Goal: Communication & Community: Answer question/provide support

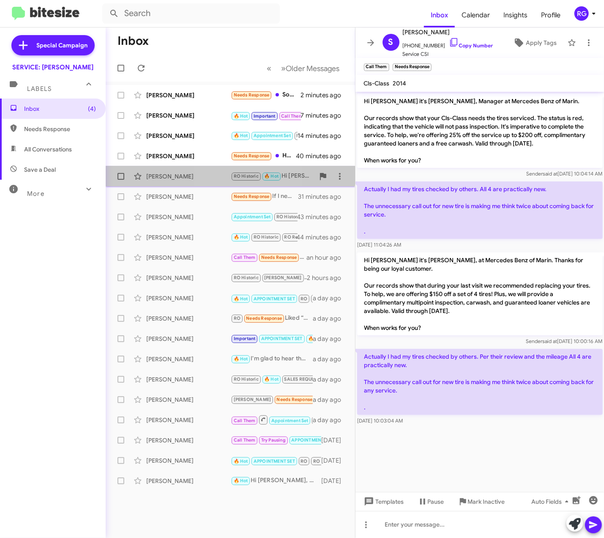
click at [222, 167] on span "[PERSON_NAME] RO Historic 🔥 Hot Hi [PERSON_NAME], what time [DATE]? 3 minutes a…" at bounding box center [230, 176] width 249 height 20
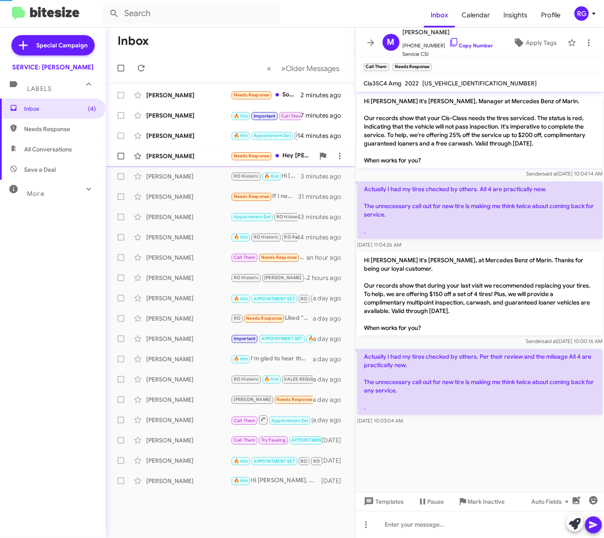
scroll to position [93, 0]
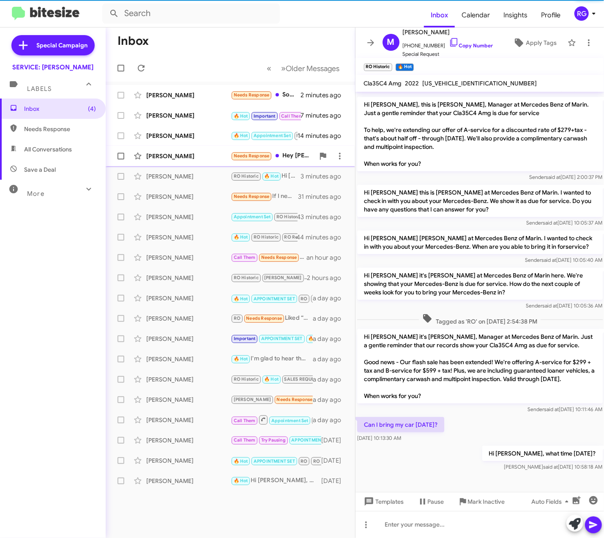
click at [222, 157] on div "[PERSON_NAME]" at bounding box center [188, 156] width 85 height 8
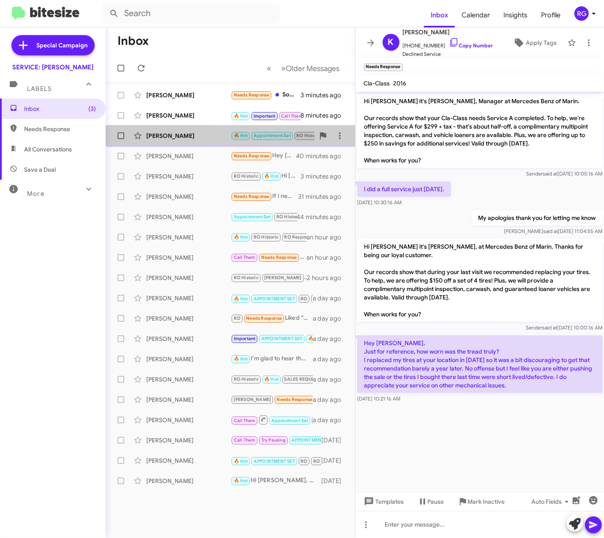
click at [276, 144] on span "[PERSON_NAME] 🔥 Hot Appointment Set RO Historic RO Responded Historic Needs Res…" at bounding box center [230, 136] width 249 height 20
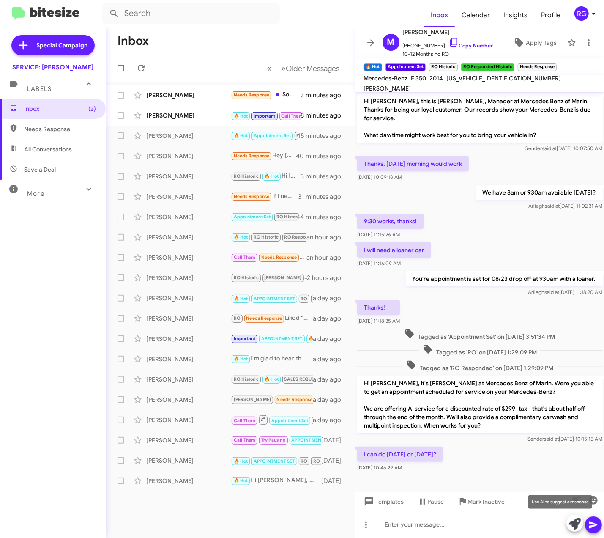
click at [574, 522] on icon at bounding box center [575, 524] width 12 height 12
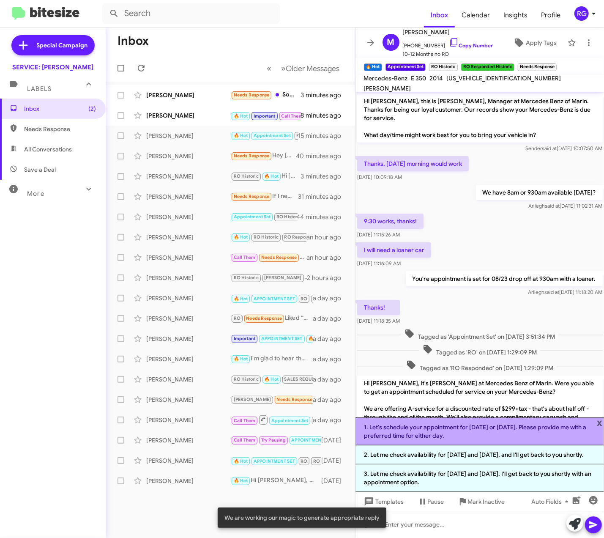
click at [552, 425] on li "1. Let's schedule your appointment for [DATE] or [DATE]. Please provide me with…" at bounding box center [480, 431] width 249 height 28
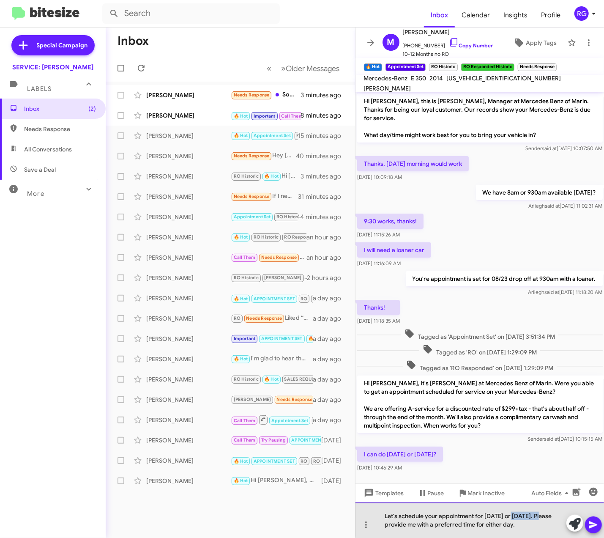
drag, startPoint x: 514, startPoint y: 516, endPoint x: 545, endPoint y: 514, distance: 30.5
click at [545, 514] on div "Let's schedule your appointment for [DATE] or [DATE]. Please provide me with a …" at bounding box center [480, 520] width 249 height 36
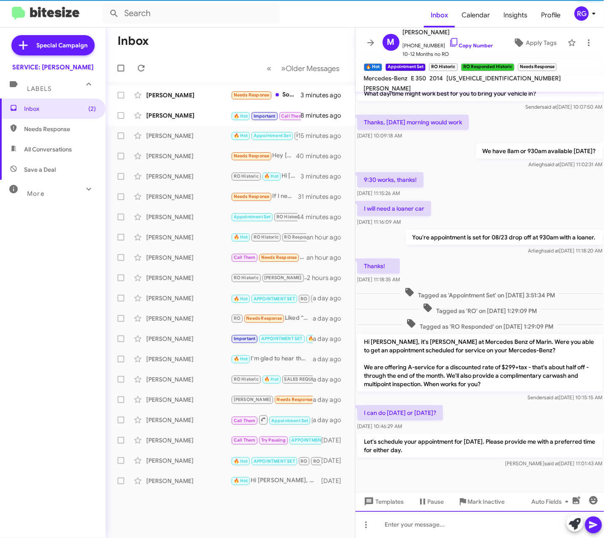
scroll to position [47, 0]
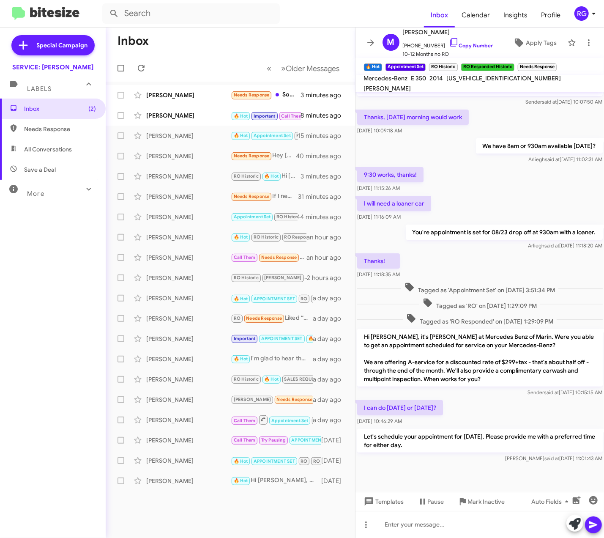
click at [487, 82] on span "[US_VEHICLE_IDENTIFICATION_NUMBER]" at bounding box center [504, 78] width 115 height 8
copy span "[US_VEHICLE_IDENTIFICATION_NUMBER]"
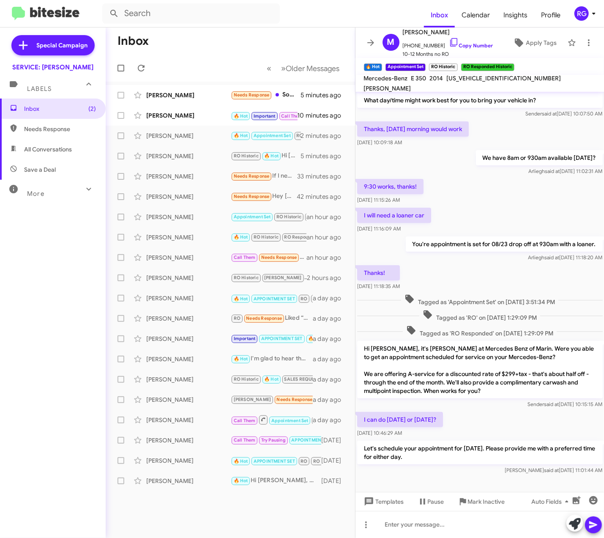
scroll to position [47, 0]
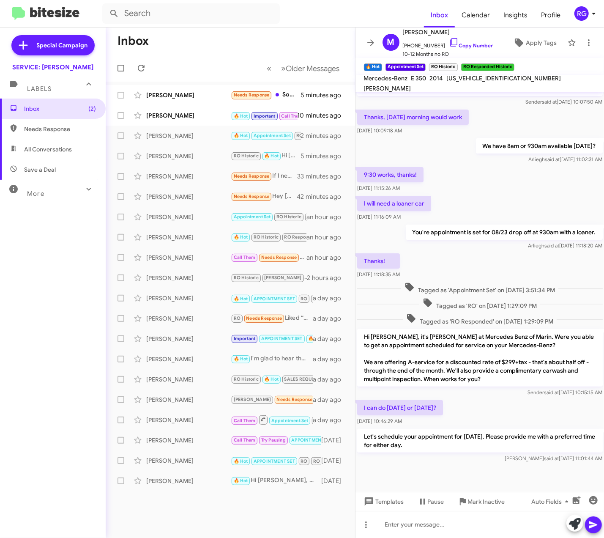
click at [479, 82] on span "[US_VEHICLE_IDENTIFICATION_NUMBER]" at bounding box center [504, 78] width 115 height 8
copy span "[US_VEHICLE_IDENTIFICATION_NUMBER]"
click at [230, 121] on div "Denise Barnecut 🔥 Hot Important Call Them Needs Response Inbound Call 10 minute…" at bounding box center [230, 115] width 236 height 17
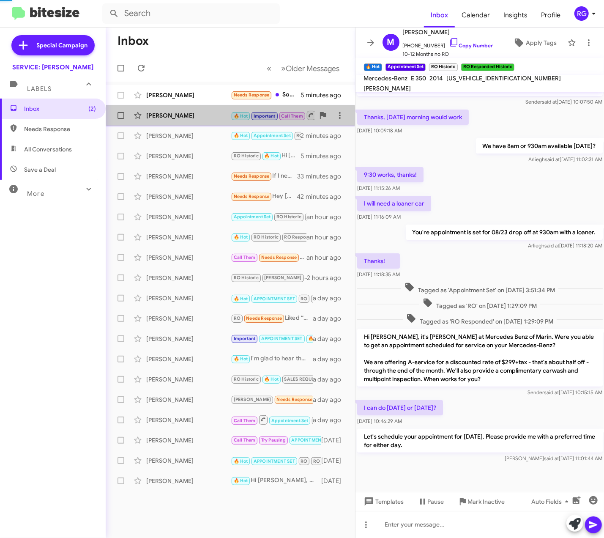
scroll to position [295, 0]
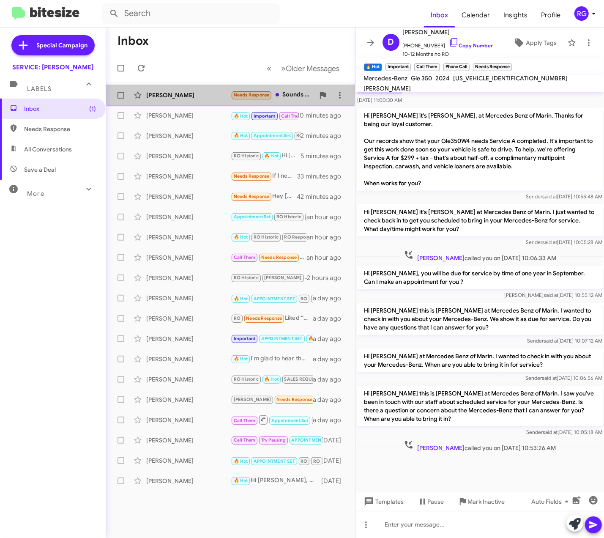
click at [223, 92] on div "[PERSON_NAME]" at bounding box center [188, 95] width 85 height 8
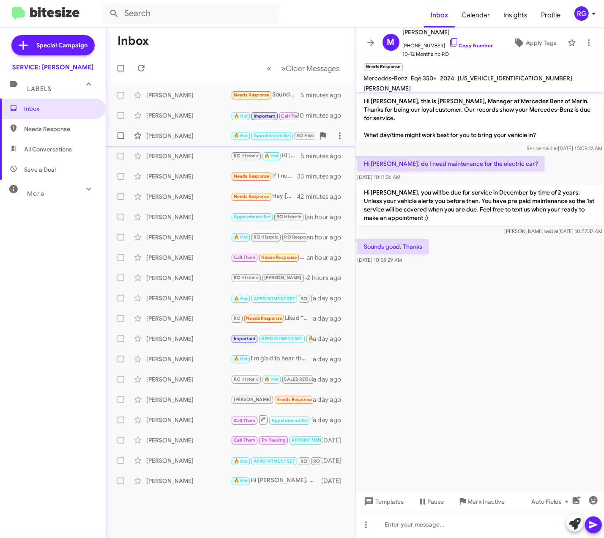
click at [243, 132] on small "🔥 Hot" at bounding box center [241, 136] width 18 height 8
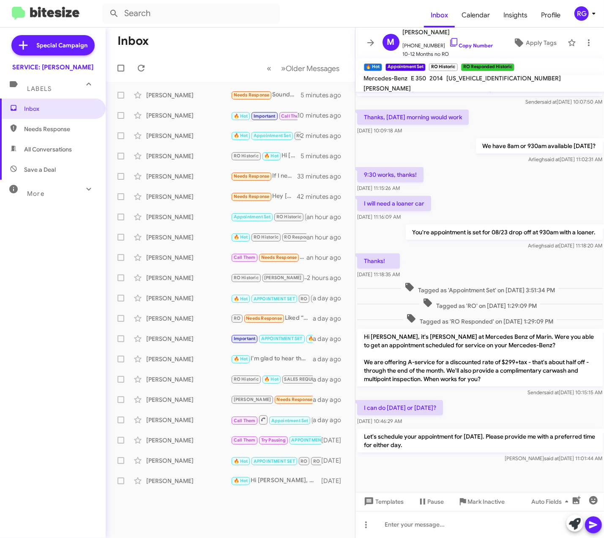
scroll to position [47, 0]
click at [536, 47] on span "Apply Tags" at bounding box center [541, 42] width 31 height 15
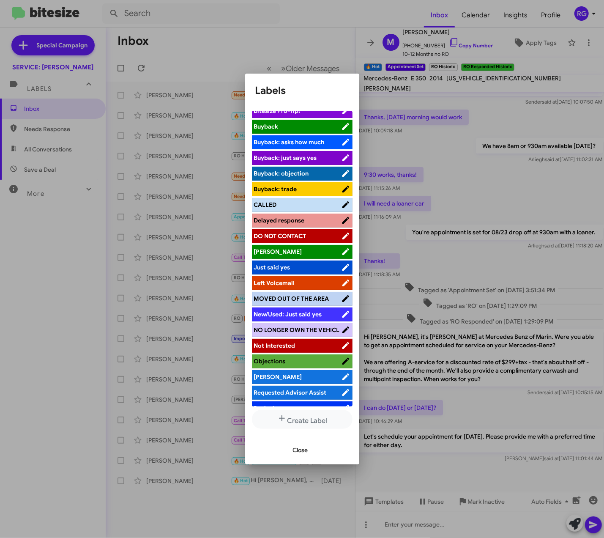
scroll to position [106, 0]
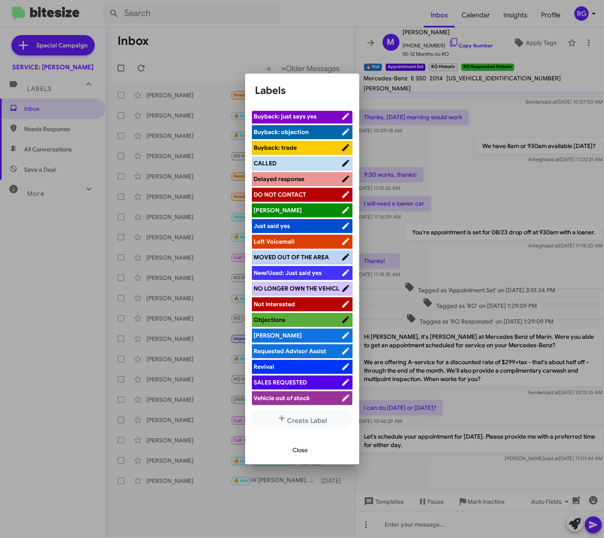
click at [283, 334] on span "[PERSON_NAME]" at bounding box center [297, 335] width 87 height 8
click at [303, 450] on span "Close" at bounding box center [300, 449] width 15 height 15
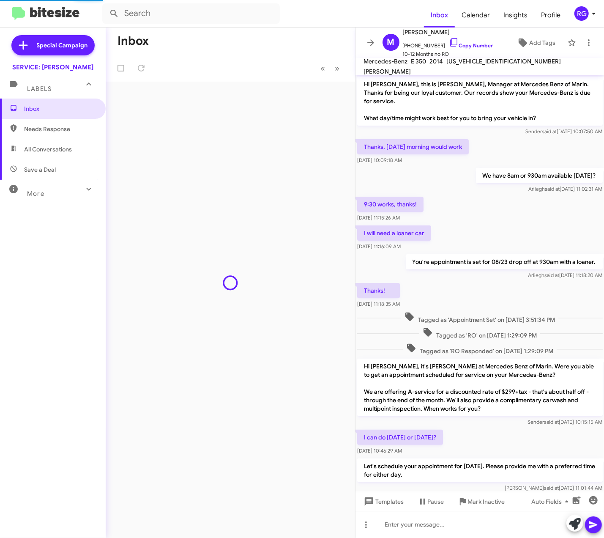
scroll to position [48, 0]
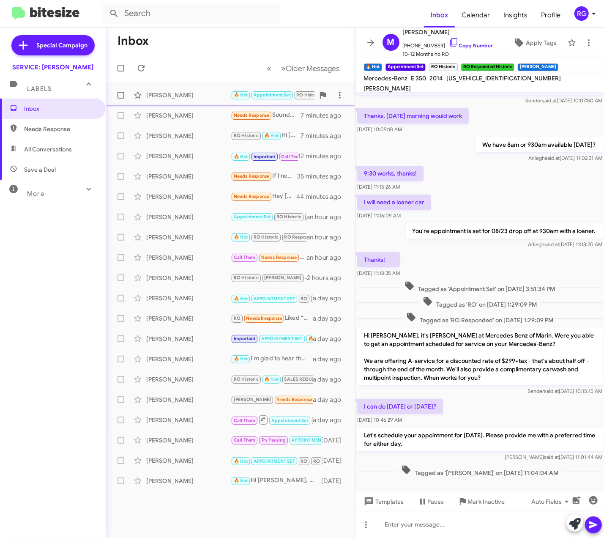
click at [235, 93] on span "🔥 Hot" at bounding box center [241, 94] width 14 height 5
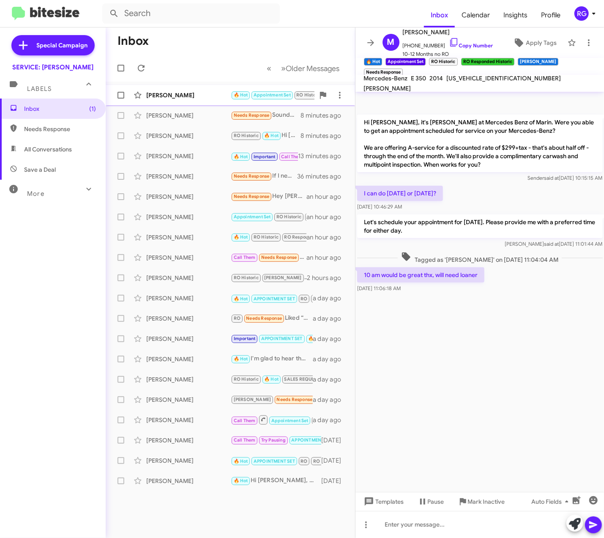
scroll to position [0, 0]
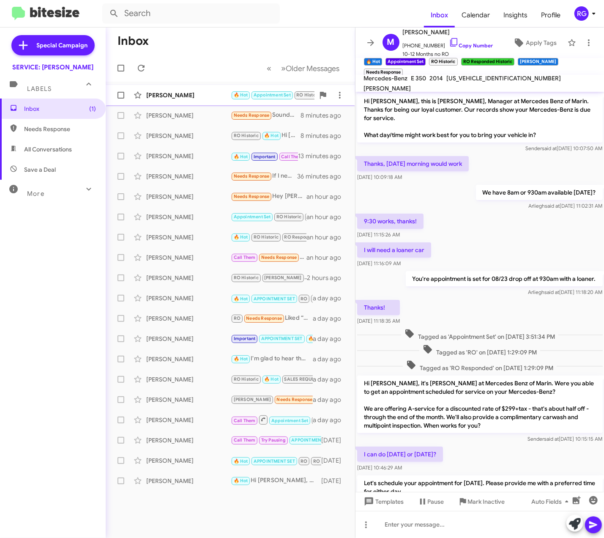
click at [261, 98] on small "Appointment Set" at bounding box center [272, 95] width 41 height 8
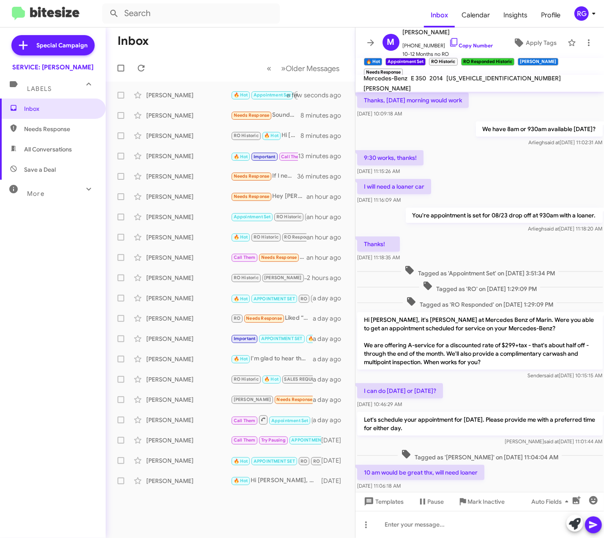
scroll to position [96, 0]
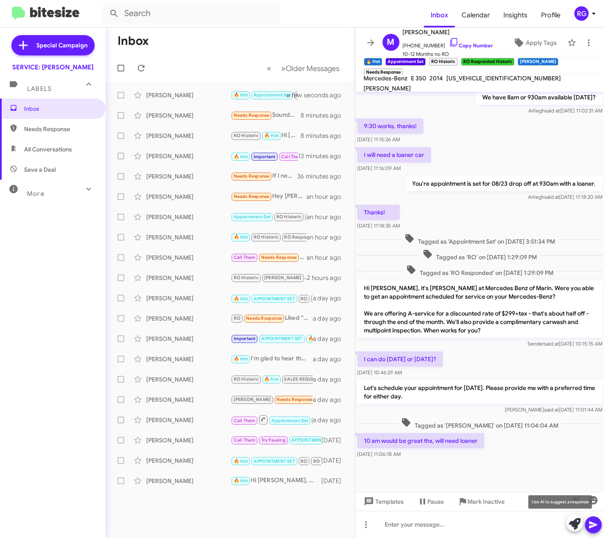
click at [572, 525] on icon at bounding box center [575, 524] width 12 height 12
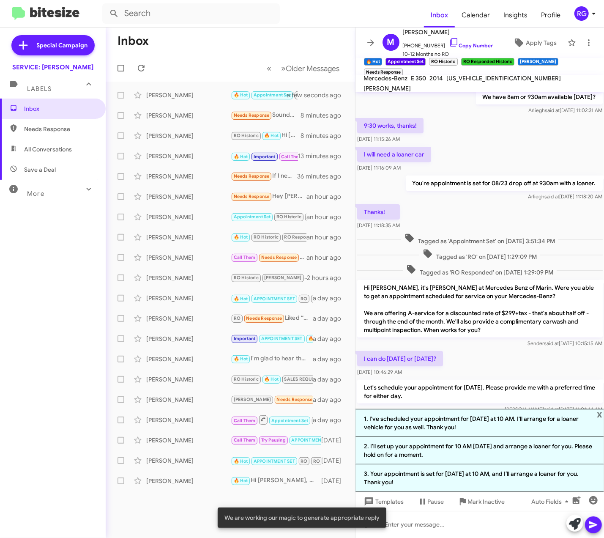
click at [453, 474] on li "3. Your appointment is set for tomorrow at 10 AM, and I’ll arrange a loaner for…" at bounding box center [480, 477] width 249 height 27
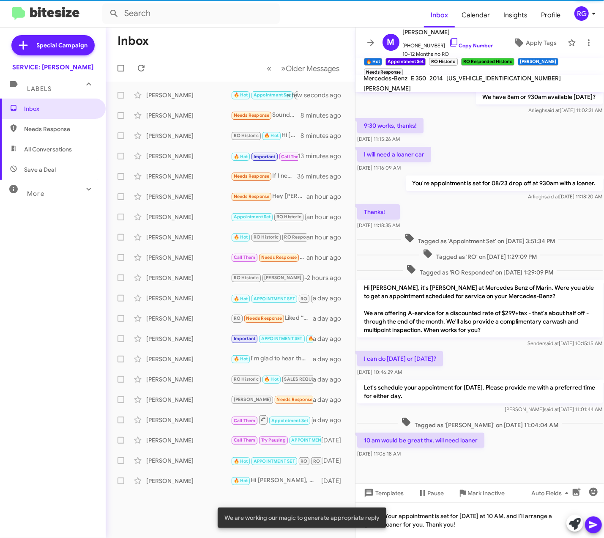
click at [592, 528] on icon at bounding box center [593, 525] width 10 height 10
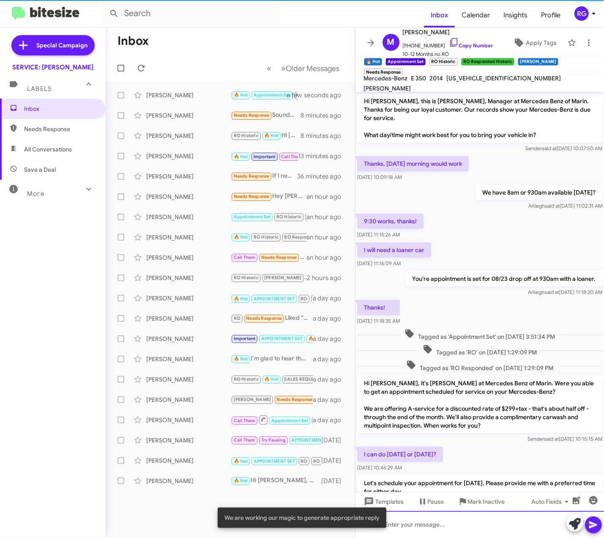
scroll to position [135, 0]
